Goal: Book appointment/travel/reservation

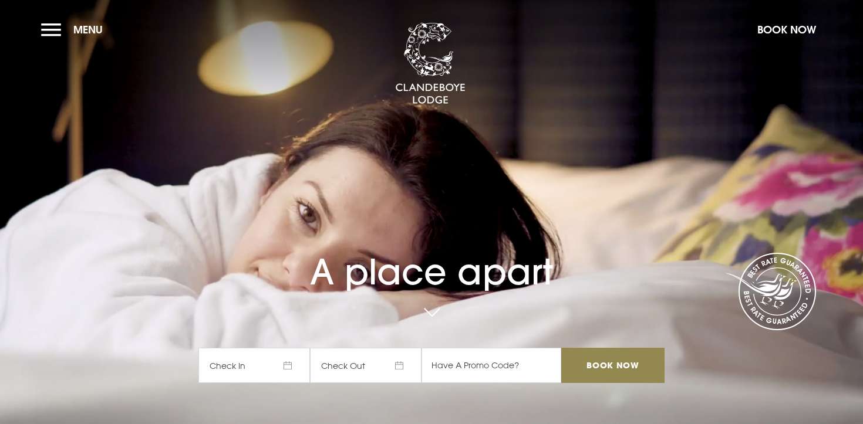
click at [430, 310] on link at bounding box center [431, 313] width 27 height 26
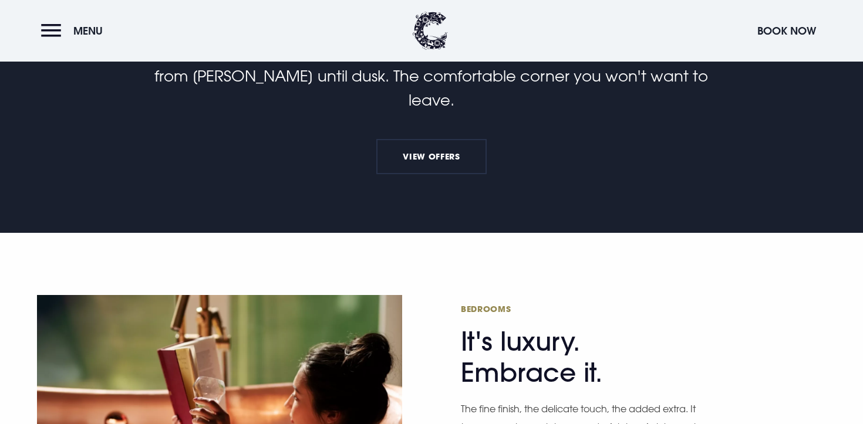
scroll to position [601, 0]
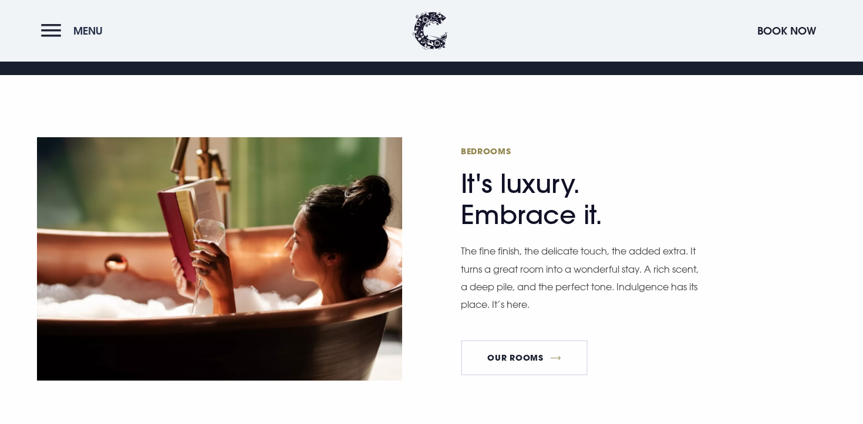
click at [55, 25] on button "Menu" at bounding box center [74, 30] width 67 height 25
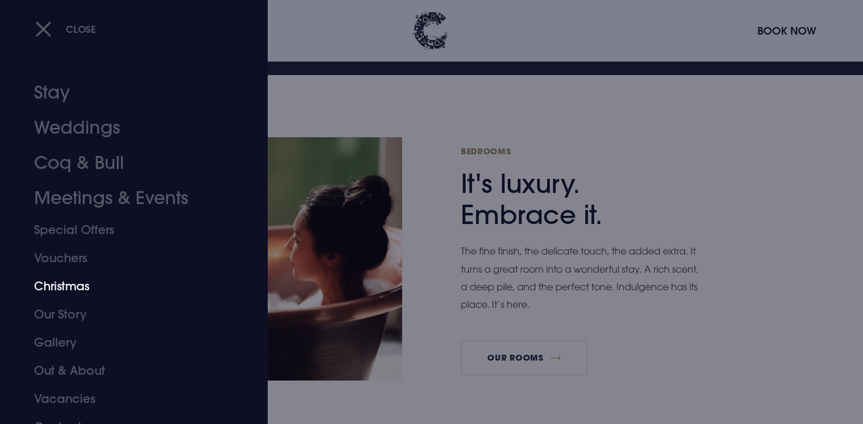
scroll to position [17, 0]
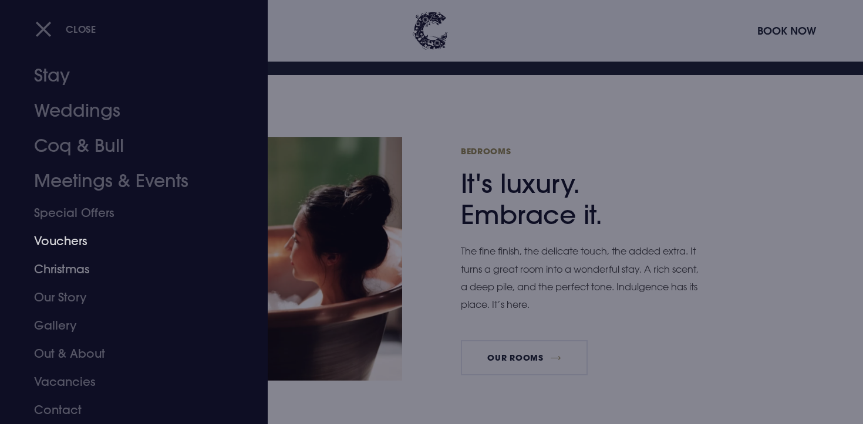
click at [65, 268] on link "Christmas" at bounding box center [126, 269] width 185 height 28
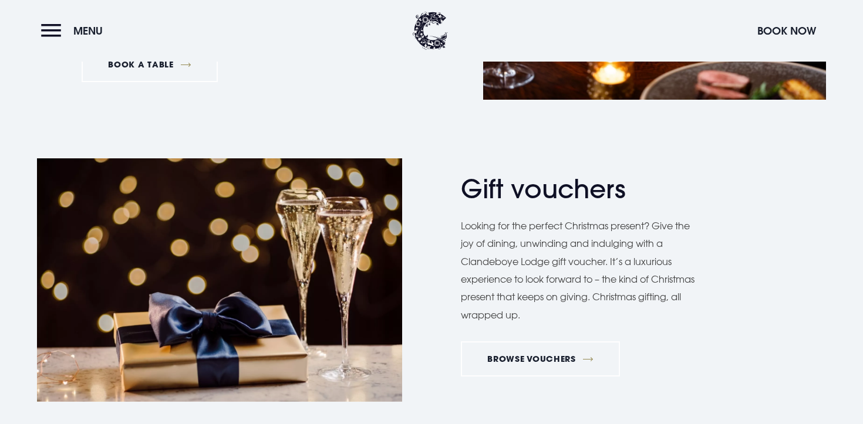
scroll to position [2084, 0]
